Goal: Navigation & Orientation: Find specific page/section

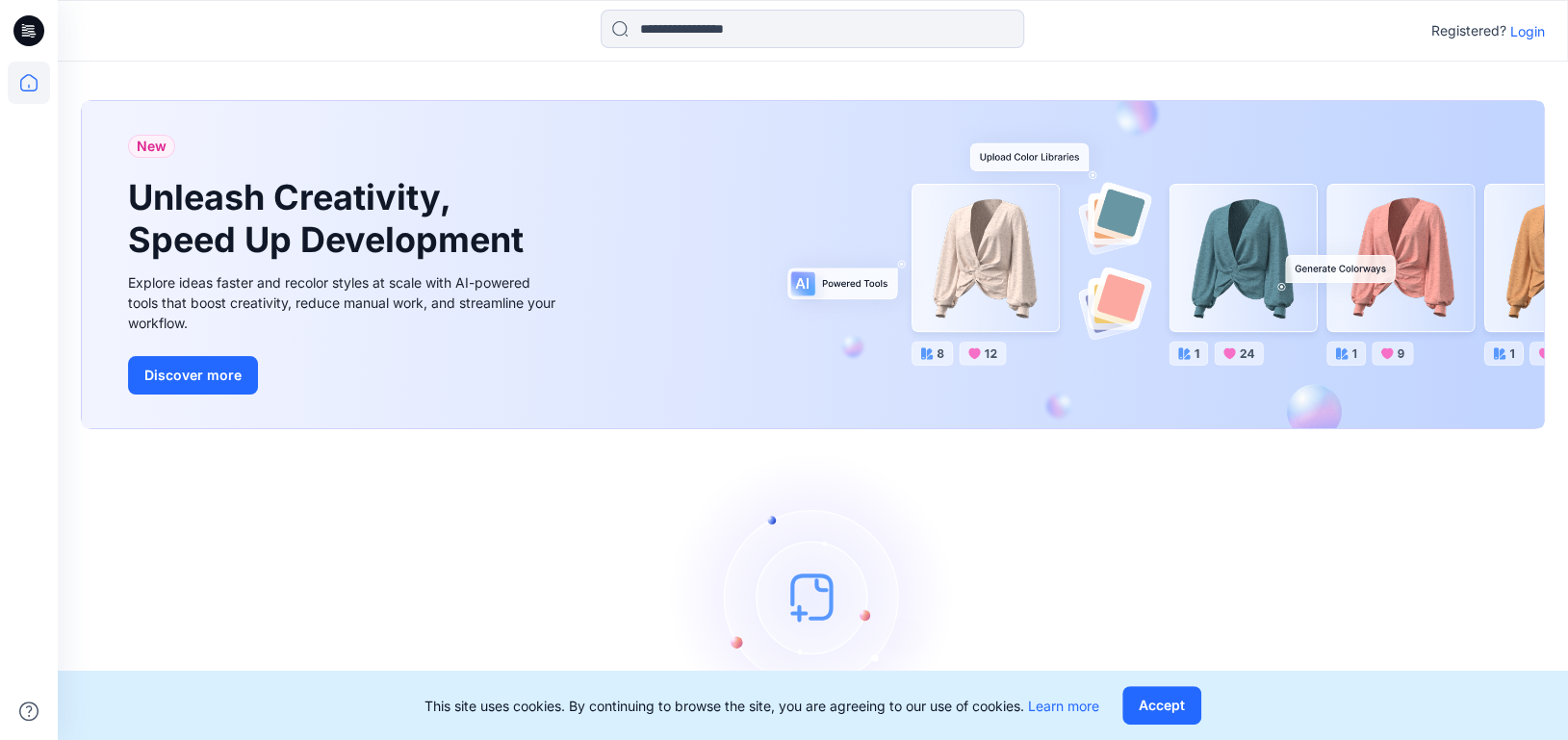
click at [1527, 33] on p "Login" at bounding box center [1527, 31] width 35 height 20
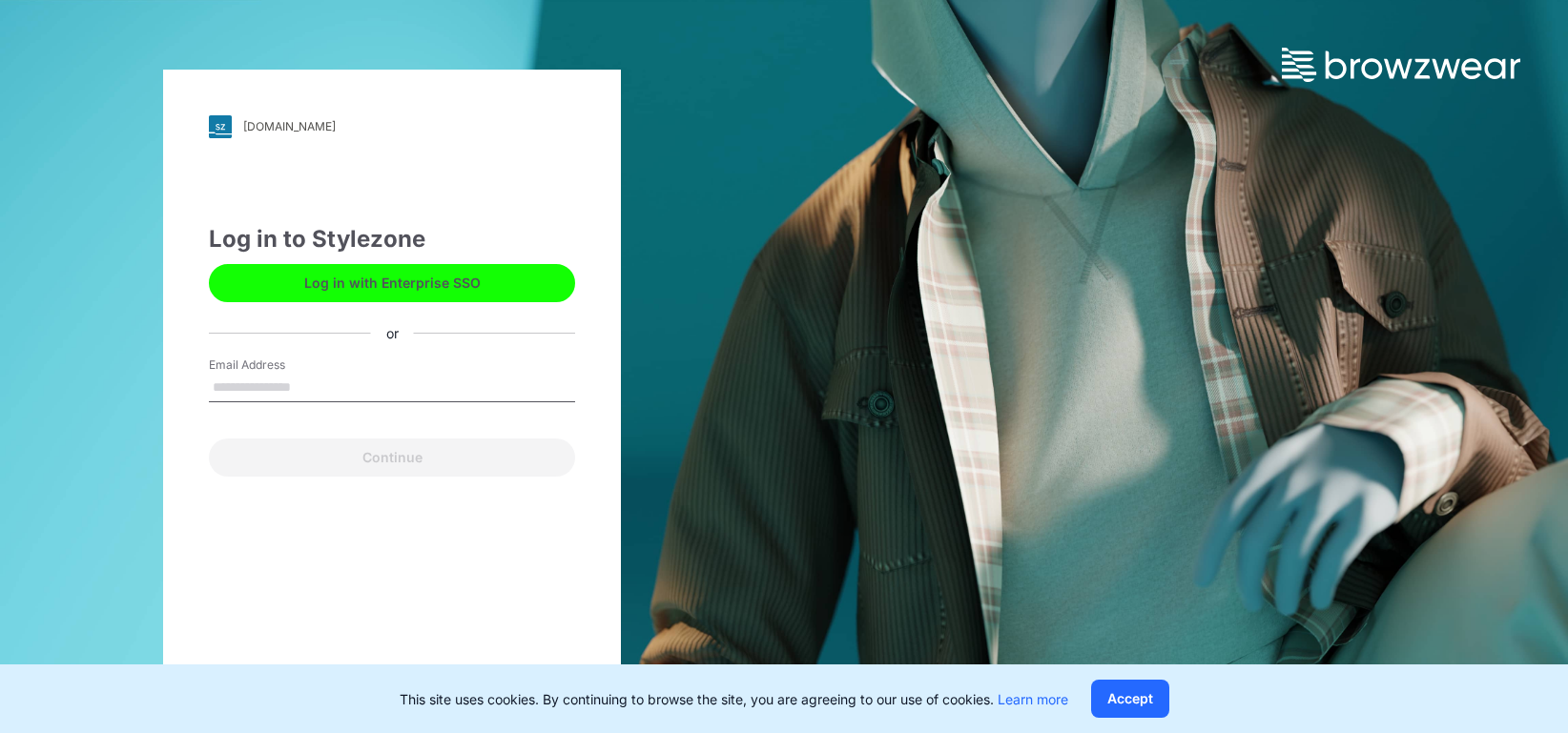
click at [322, 386] on input "Email Address" at bounding box center [392, 387] width 366 height 29
type input "**********"
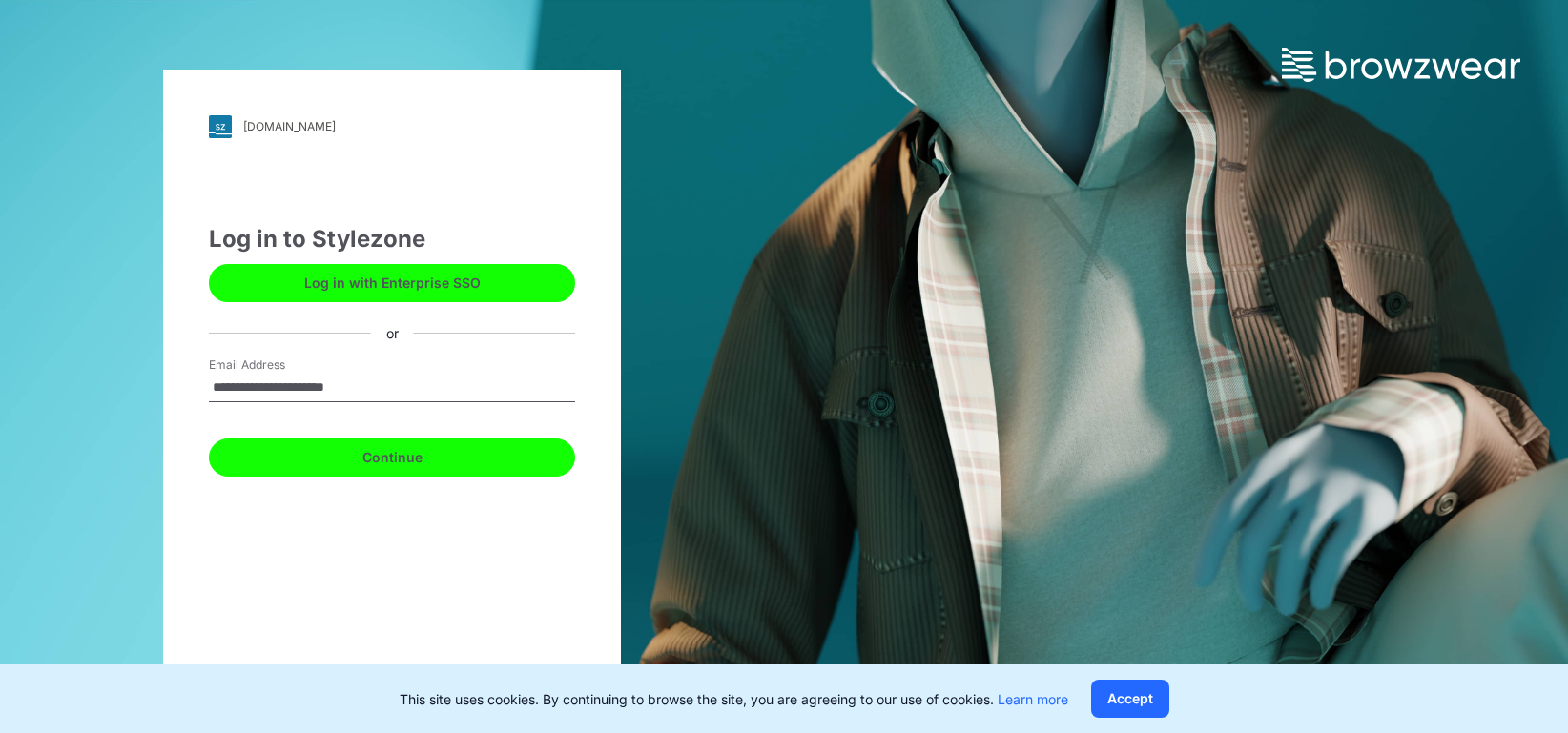
click at [356, 465] on button "Continue" at bounding box center [392, 458] width 366 height 39
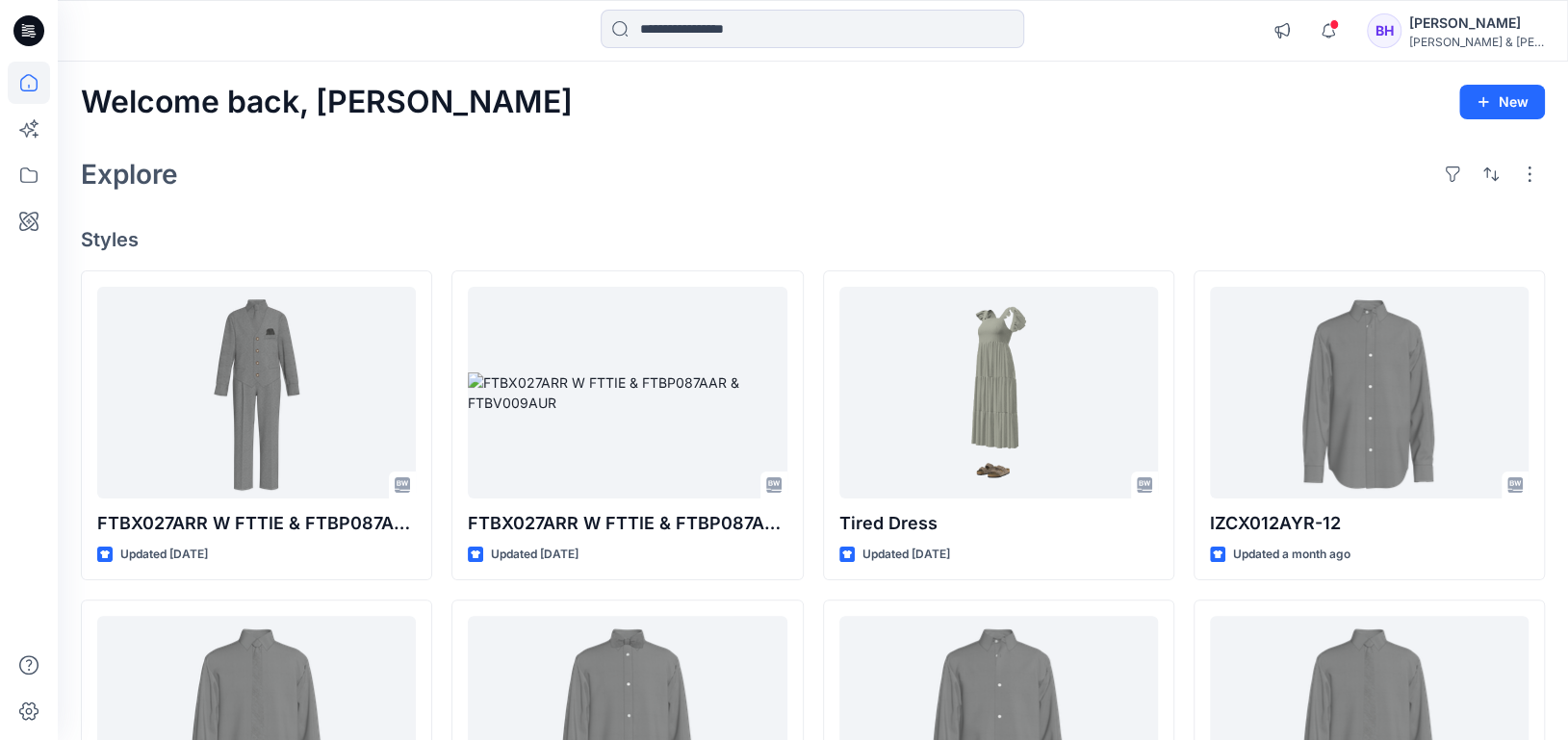
click at [817, 154] on div "Explore" at bounding box center [813, 174] width 1464 height 46
click at [29, 173] on icon at bounding box center [29, 175] width 42 height 42
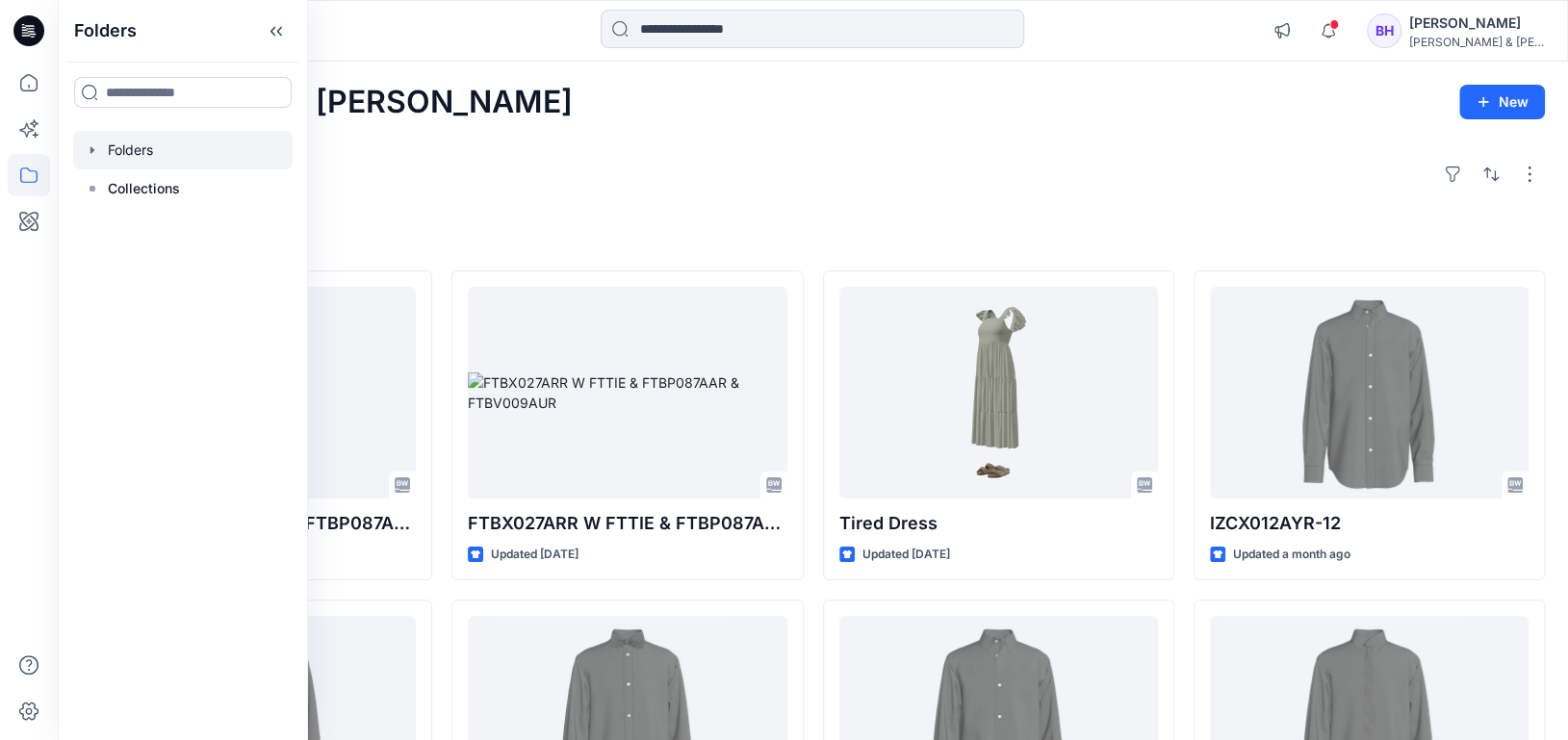
click at [89, 150] on icon "button" at bounding box center [92, 149] width 15 height 15
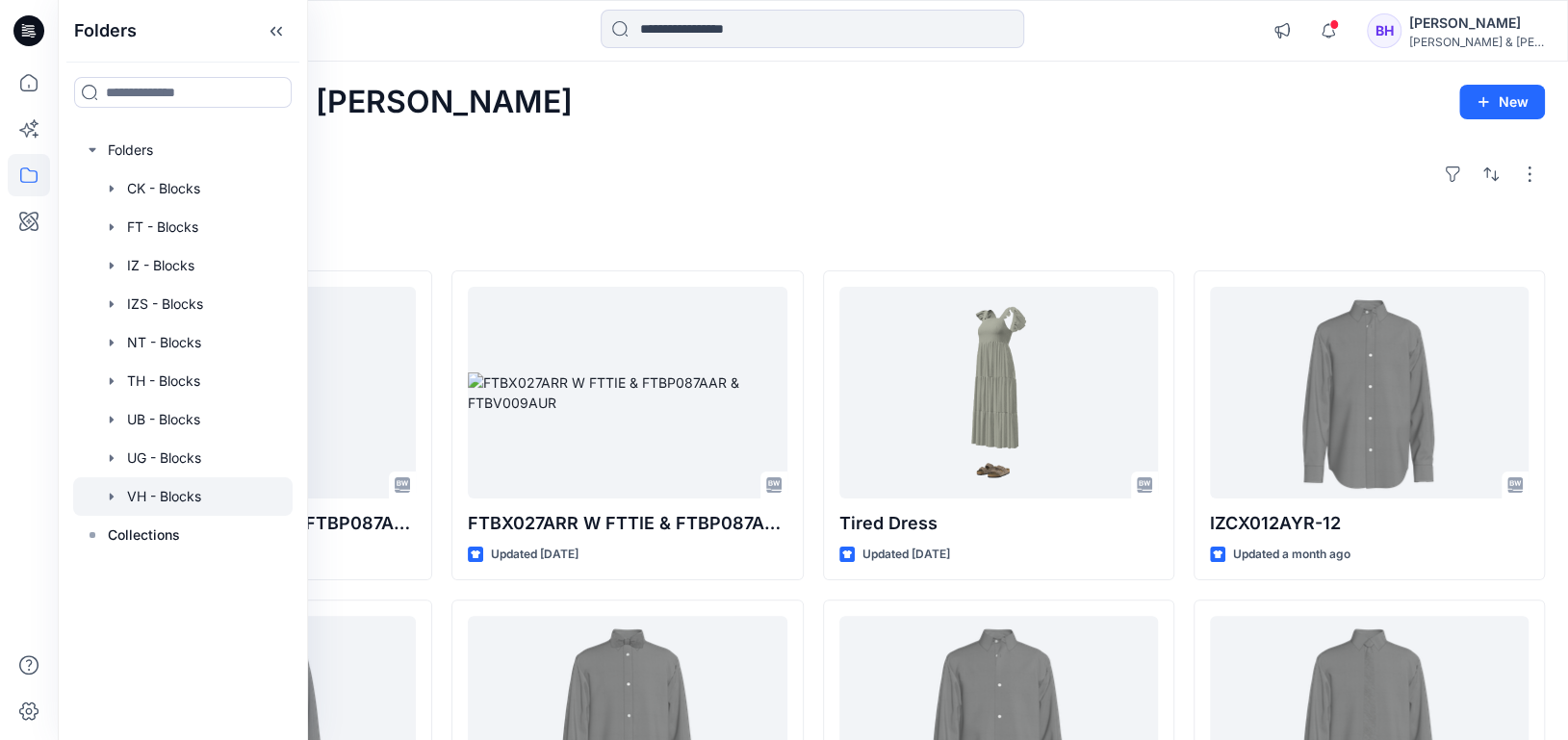
click at [179, 496] on div at bounding box center [182, 496] width 219 height 39
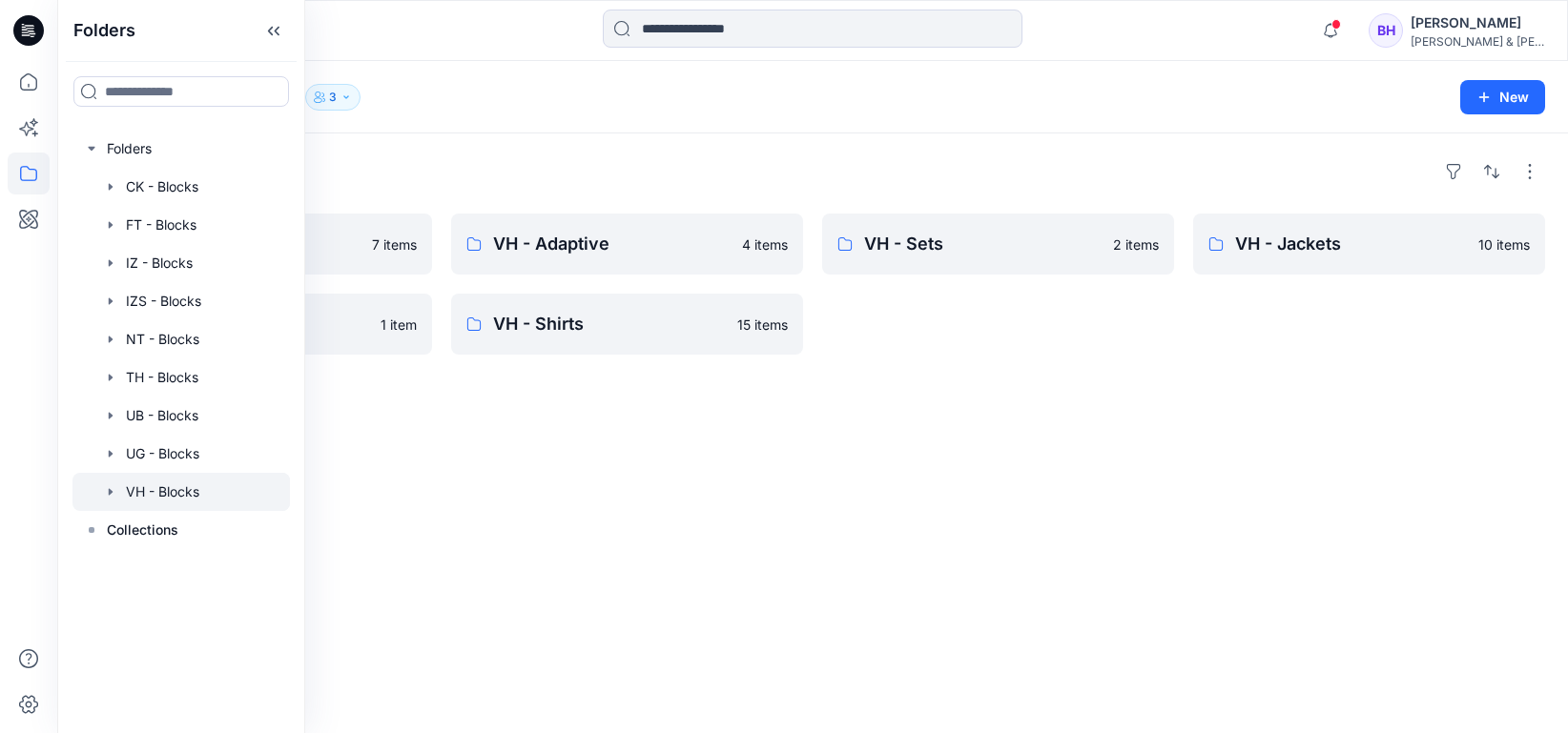
click at [805, 489] on div "Folders VH - Pants 7 items VH - Vests 1 item VH - Adaptive 4 items VH - Shirts …" at bounding box center [812, 434] width 1511 height 600
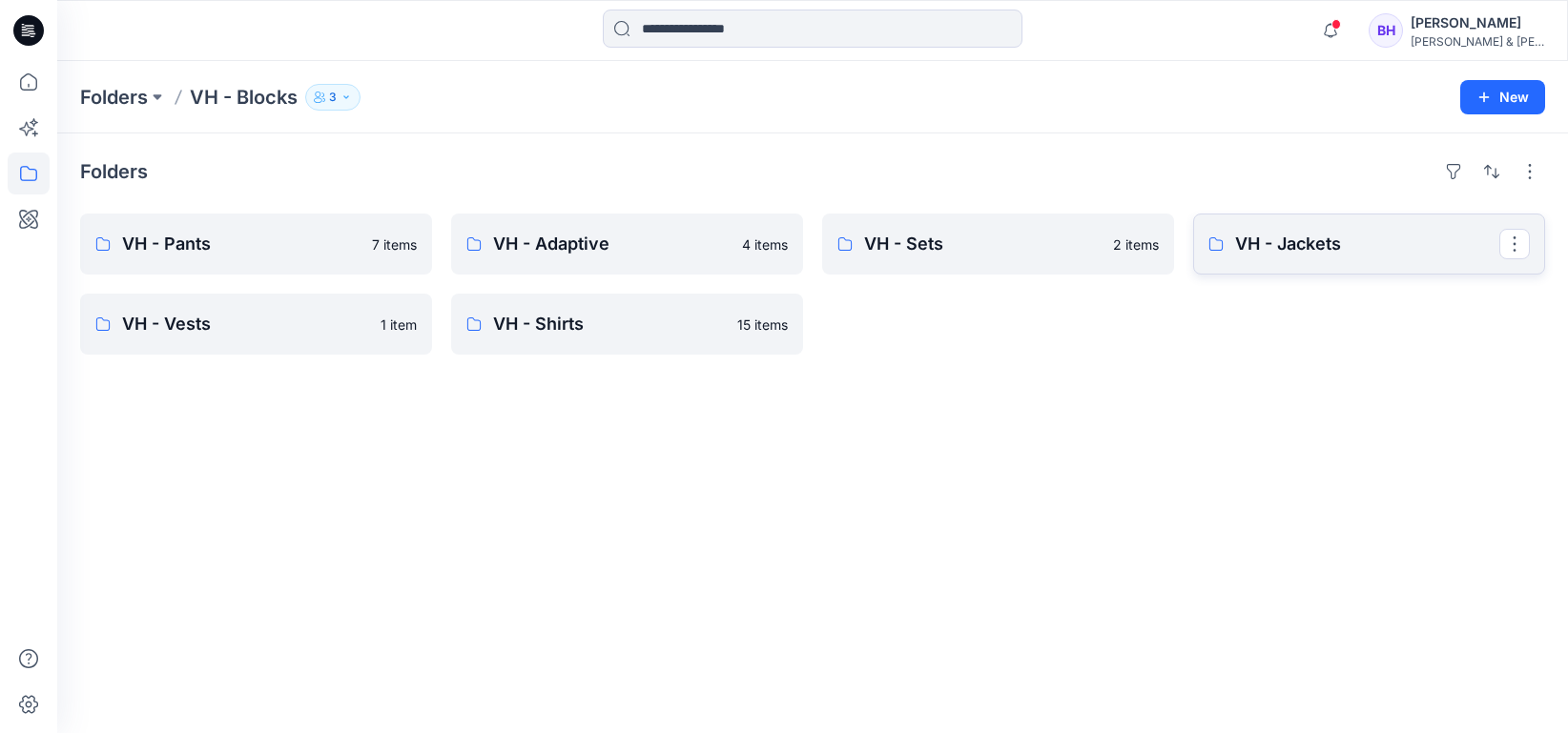
click at [1309, 242] on p "VH - Jackets" at bounding box center [1367, 244] width 264 height 27
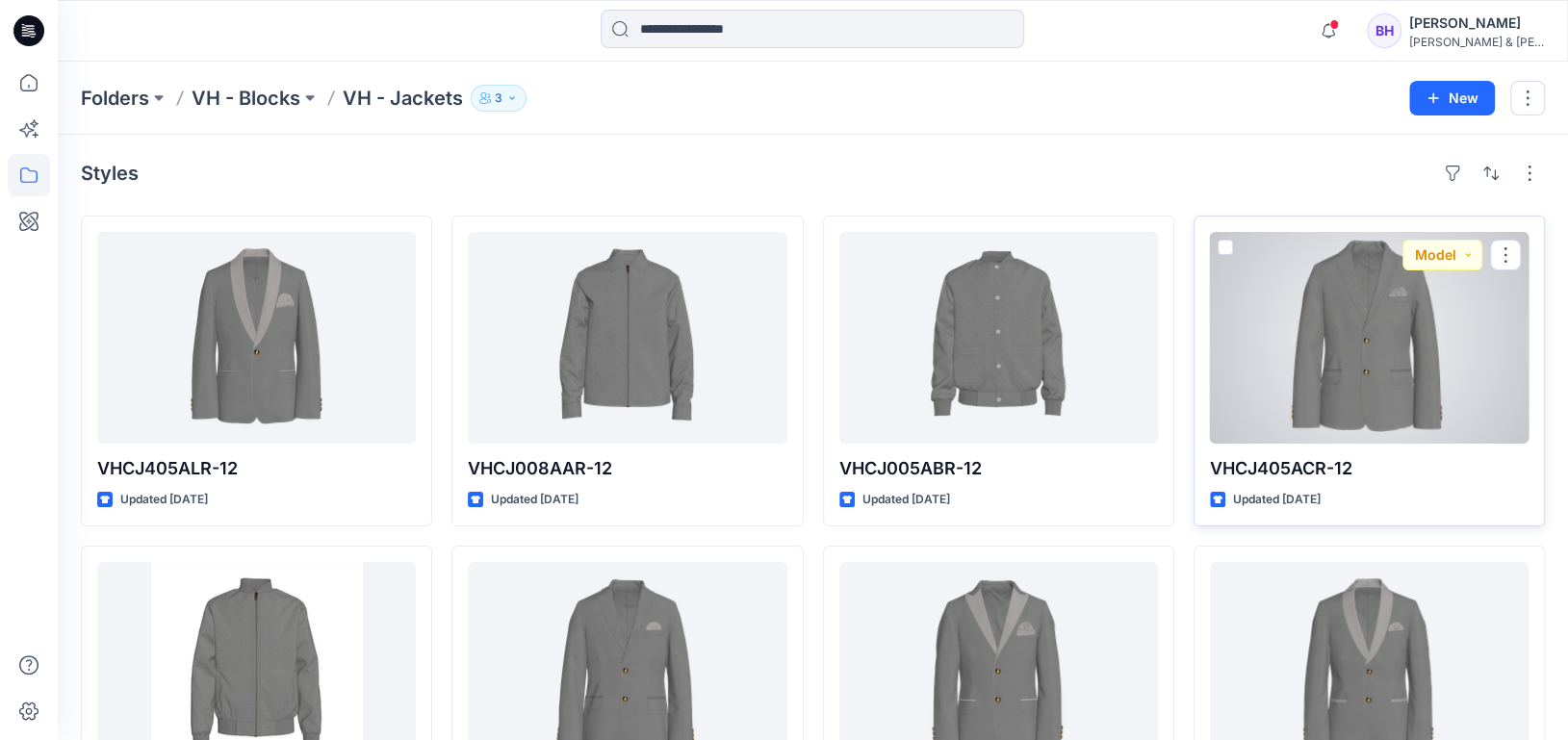
click at [1373, 333] on div at bounding box center [1369, 338] width 319 height 212
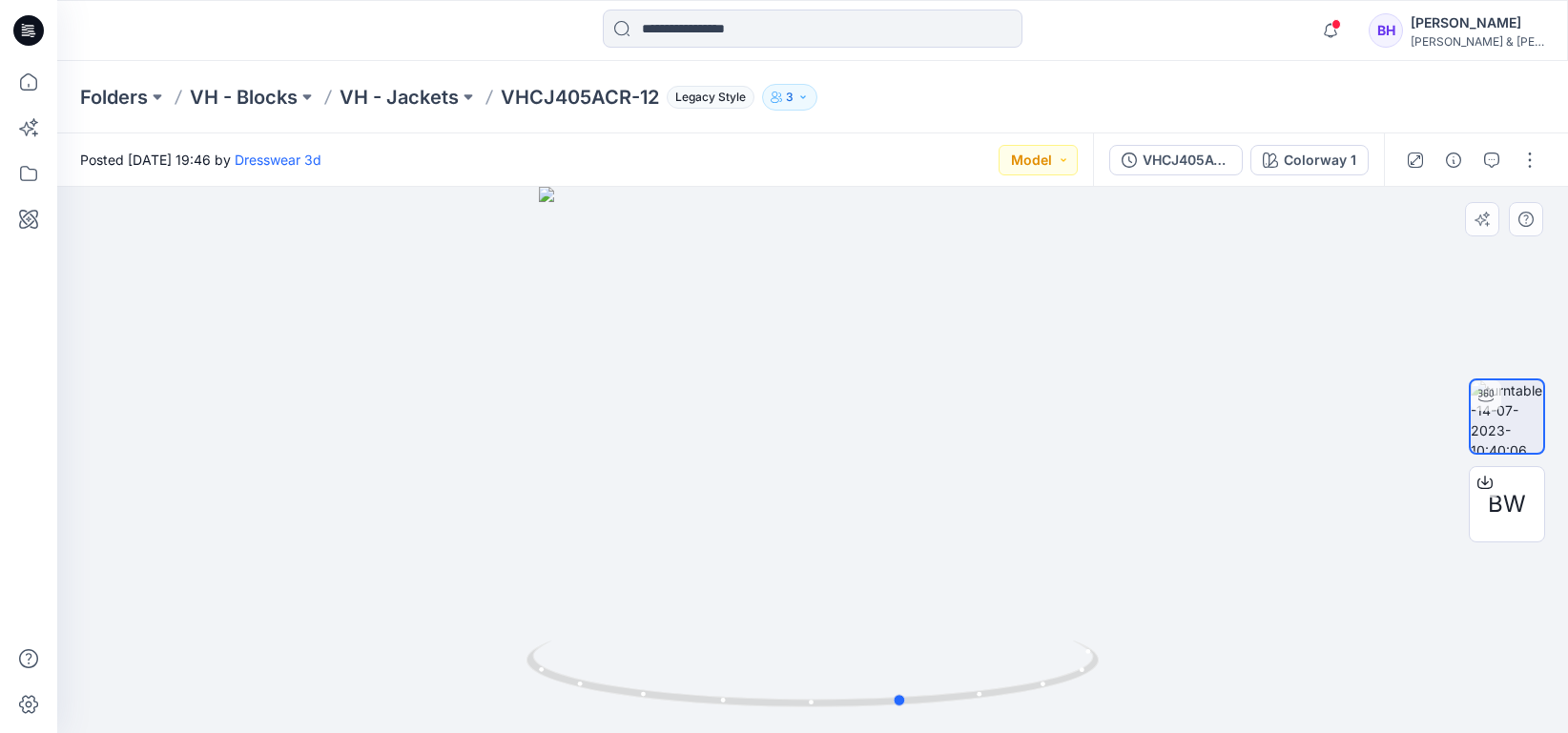
drag, startPoint x: 879, startPoint y: 457, endPoint x: 396, endPoint y: 482, distance: 483.6
click at [396, 482] on div at bounding box center [812, 461] width 1511 height 547
click at [1495, 493] on div at bounding box center [1484, 482] width 31 height 31
